Goal: Task Accomplishment & Management: Manage account settings

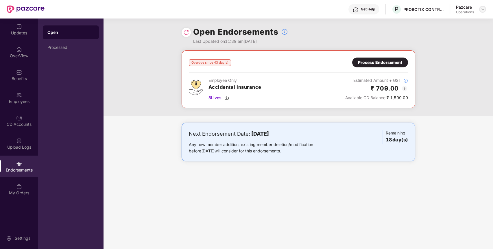
click at [483, 7] on div at bounding box center [483, 9] width 7 height 7
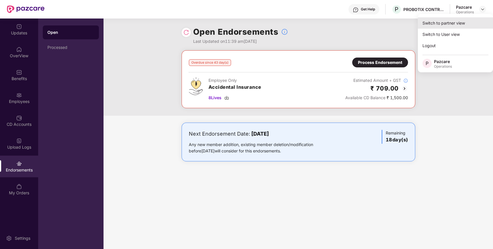
click at [454, 21] on div "Switch to partner view" at bounding box center [455, 22] width 75 height 11
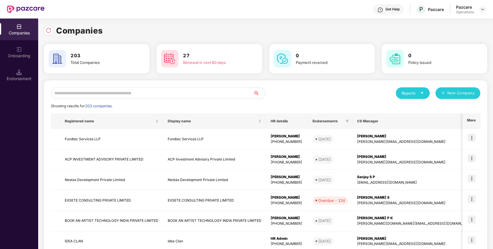
click at [117, 92] on input "text" at bounding box center [152, 93] width 203 height 12
paste input "**********"
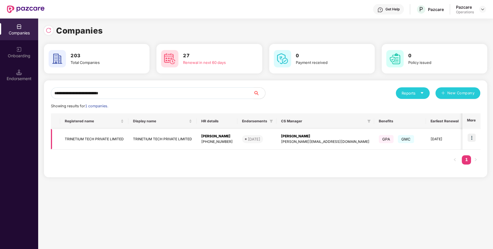
type input "**********"
click at [73, 137] on td "TRINETIUM TECH PRIVATE LIMITED" at bounding box center [94, 139] width 68 height 21
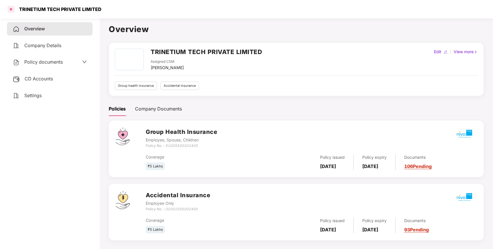
click at [10, 12] on div at bounding box center [10, 9] width 9 height 9
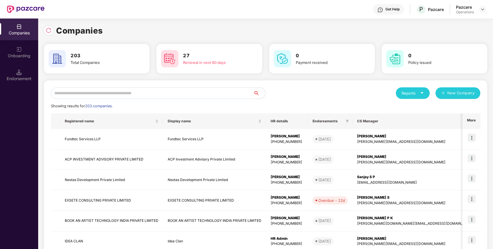
click at [112, 97] on input "text" at bounding box center [152, 93] width 203 height 12
paste input "**********"
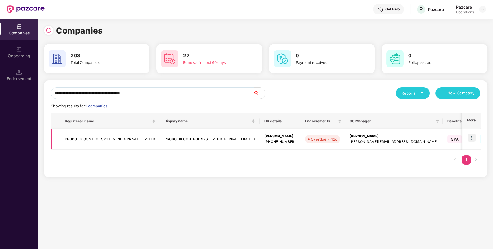
type input "**********"
click at [473, 134] on img at bounding box center [472, 138] width 8 height 8
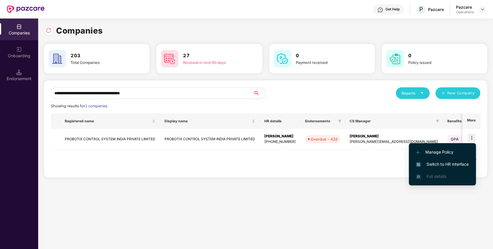
click at [438, 165] on span "Switch to HR interface" at bounding box center [442, 164] width 53 height 6
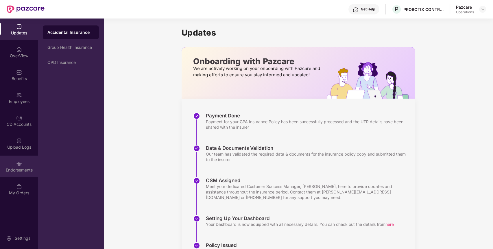
click at [16, 170] on div "Endorsements" at bounding box center [19, 170] width 38 height 6
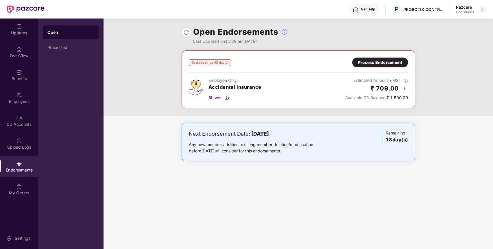
click at [386, 59] on div "Process Endorsement" at bounding box center [380, 62] width 44 height 6
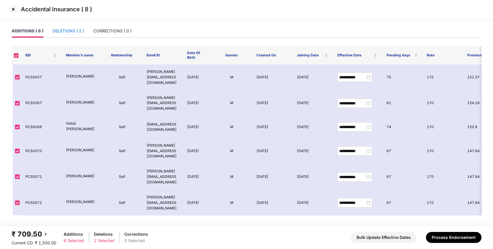
click at [76, 28] on div "DELETIONS ( 2 )" at bounding box center [69, 31] width 32 height 6
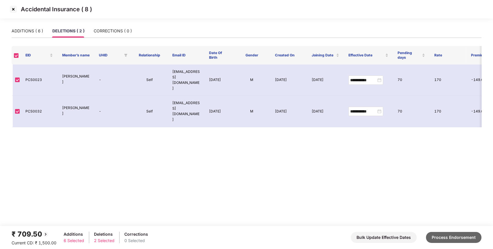
click at [462, 237] on button "Process Endorsement" at bounding box center [454, 237] width 56 height 11
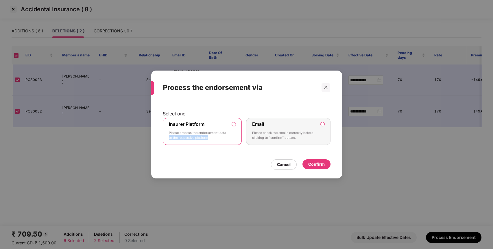
click at [237, 135] on label "Insurer Platform Please process the endorsement data to the respective platform" at bounding box center [202, 131] width 79 height 27
click at [314, 158] on div "Cancel Confirm" at bounding box center [247, 163] width 168 height 13
click at [313, 162] on div "Confirm" at bounding box center [316, 164] width 16 height 6
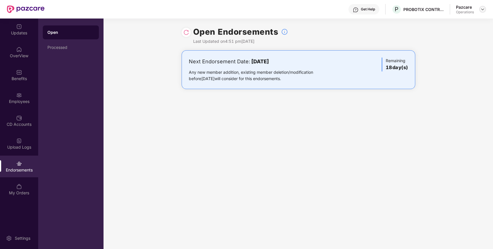
click at [482, 10] on img at bounding box center [483, 9] width 5 height 5
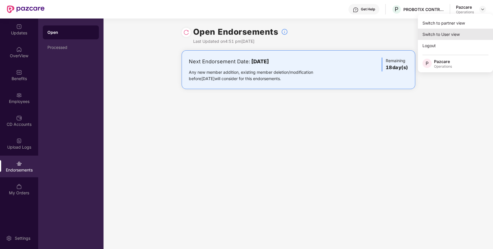
click at [450, 32] on div "Switch to User view" at bounding box center [455, 34] width 75 height 11
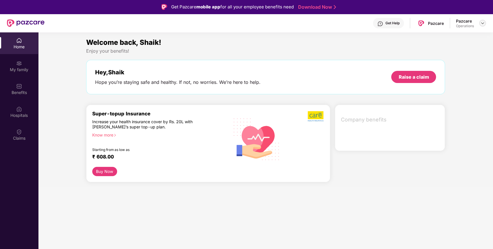
click at [486, 22] on header "Get Help Pazcare Pazcare Operations" at bounding box center [246, 23] width 493 height 19
click at [22, 71] on div "My family" at bounding box center [19, 70] width 38 height 6
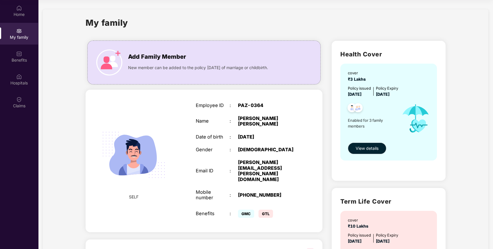
drag, startPoint x: 311, startPoint y: 199, endPoint x: 304, endPoint y: 192, distance: 9.8
click at [304, 192] on div "SELF Employee ID : PAZ-0364 Name : [PERSON_NAME] [PERSON_NAME] Date of birth : …" at bounding box center [204, 161] width 237 height 143
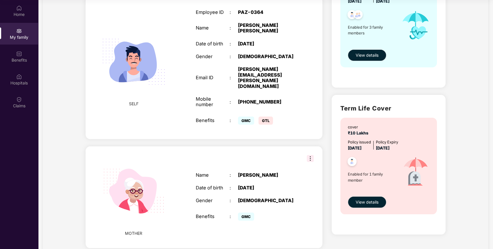
scroll to position [95, 0]
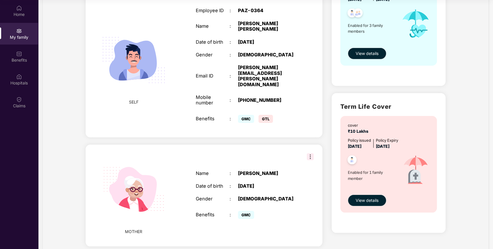
click at [310, 153] on img at bounding box center [310, 156] width 7 height 7
click at [277, 171] on div "[PERSON_NAME]" at bounding box center [267, 173] width 59 height 5
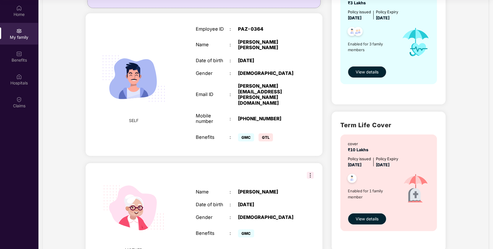
scroll to position [78, 0]
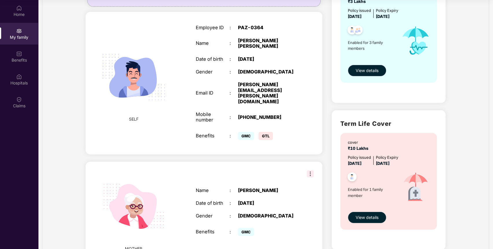
click at [357, 73] on span "View details" at bounding box center [367, 70] width 23 height 6
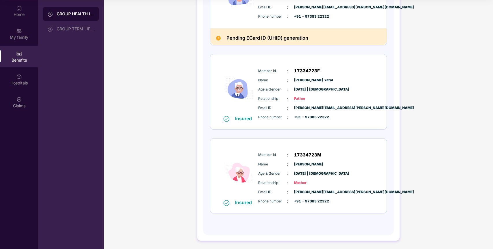
scroll to position [0, 0]
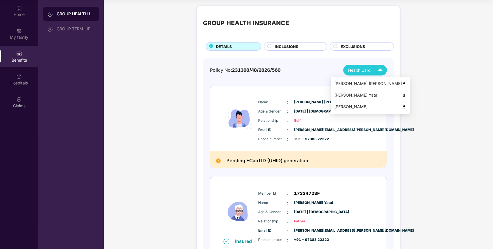
click at [361, 67] on span "Health Card" at bounding box center [359, 70] width 23 height 6
click at [402, 96] on img at bounding box center [404, 95] width 4 height 4
click at [376, 68] on img at bounding box center [380, 70] width 10 height 10
click at [402, 105] on img at bounding box center [404, 107] width 4 height 4
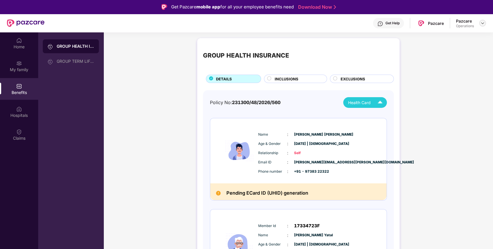
click at [482, 22] on img at bounding box center [483, 23] width 5 height 5
click at [450, 37] on div "Switch to partner view" at bounding box center [455, 36] width 75 height 11
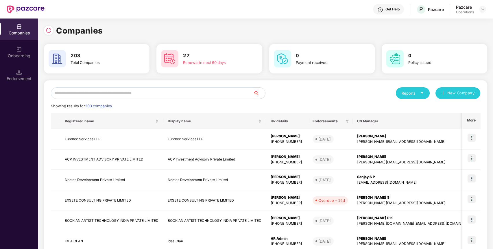
click at [118, 99] on div "Reports New Company Showing results for 203 companies. Registered name Display …" at bounding box center [266, 220] width 430 height 267
click at [122, 89] on input "text" at bounding box center [152, 93] width 203 height 12
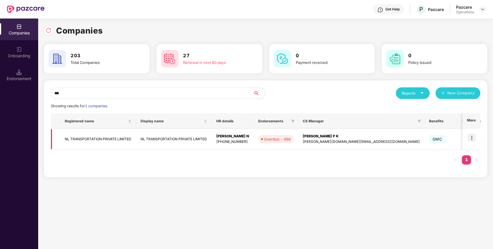
type input "**"
click at [97, 136] on td "NL TRANSPORTATION PRIVATE LIMITED" at bounding box center [98, 139] width 76 height 21
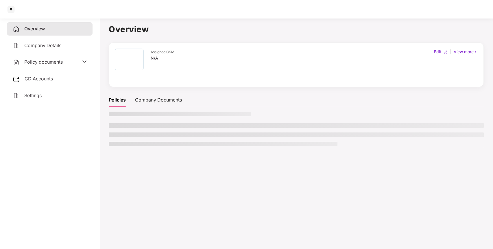
click at [52, 78] on span "CD Accounts" at bounding box center [39, 79] width 28 height 6
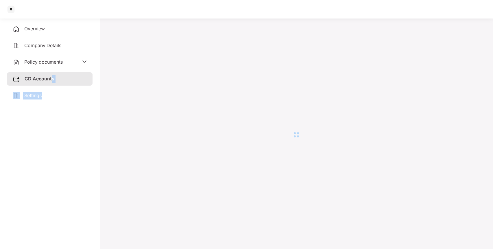
click at [52, 85] on div "Overview Company Details Policy documents CD Accounts Settings" at bounding box center [50, 62] width 86 height 80
click at [54, 82] on div "CD Accounts" at bounding box center [50, 78] width 86 height 13
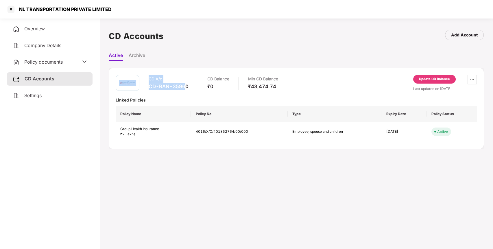
drag, startPoint x: 144, startPoint y: 86, endPoint x: 184, endPoint y: 90, distance: 40.8
click at [184, 90] on div "CD A/c CD-BAN-35960 CD Balance ₹0 Min CD Balance ₹43,474.74" at bounding box center [197, 83] width 163 height 16
click at [185, 90] on div "CD A/c CD-BAN-35960" at bounding box center [169, 83] width 40 height 16
drag, startPoint x: 146, startPoint y: 89, endPoint x: 193, endPoint y: 90, distance: 46.9
click at [193, 90] on div "CD A/c CD-BAN-35960 CD Balance ₹0 Min CD Balance ₹43,474.74" at bounding box center [197, 83] width 163 height 16
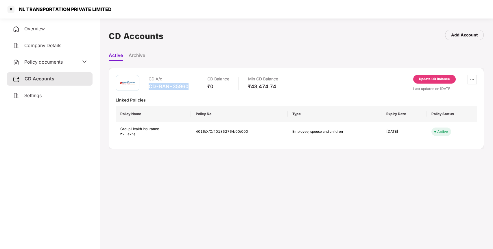
copy div "CD-BAN-35960"
click at [12, 8] on div at bounding box center [10, 9] width 9 height 9
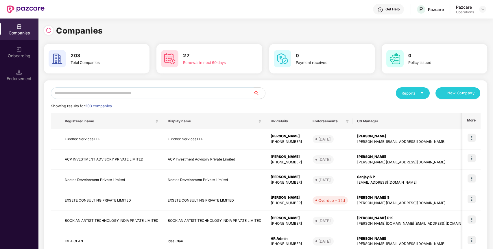
click at [147, 99] on div "Reports New Company Showing results for 203 companies. Registered name Display …" at bounding box center [266, 220] width 430 height 267
click at [156, 95] on input "text" at bounding box center [152, 93] width 203 height 12
paste input "**********"
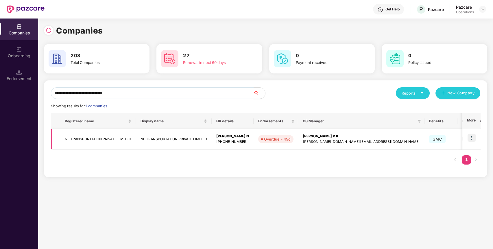
type input "**********"
click at [472, 136] on img at bounding box center [472, 138] width 8 height 8
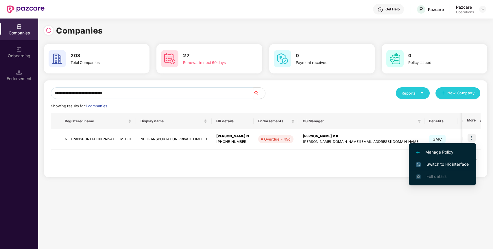
click at [440, 165] on span "Switch to HR interface" at bounding box center [442, 164] width 53 height 6
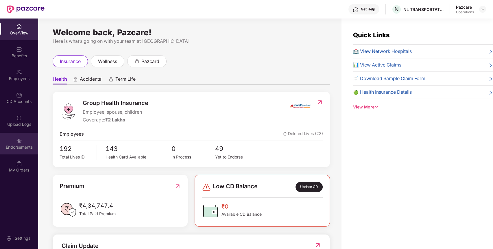
click at [19, 139] on img at bounding box center [19, 141] width 6 height 6
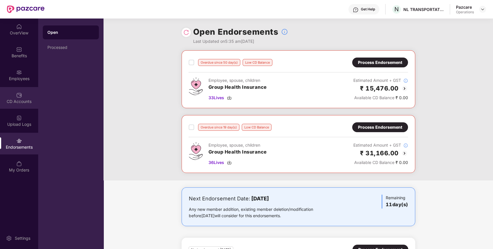
click at [24, 103] on div "CD Accounts" at bounding box center [19, 102] width 38 height 6
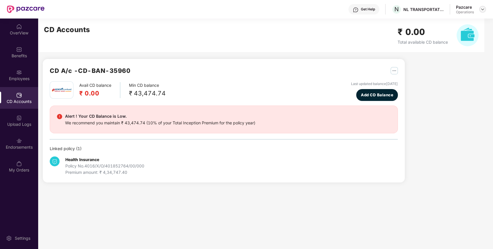
click at [484, 10] on img at bounding box center [483, 9] width 5 height 5
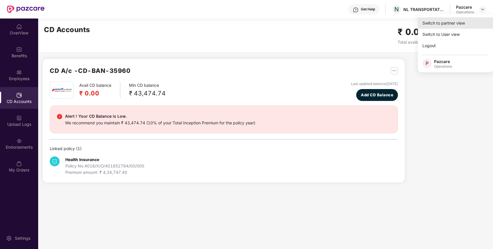
click at [460, 21] on div "Switch to partner view" at bounding box center [455, 22] width 75 height 11
